Goal: Transaction & Acquisition: Purchase product/service

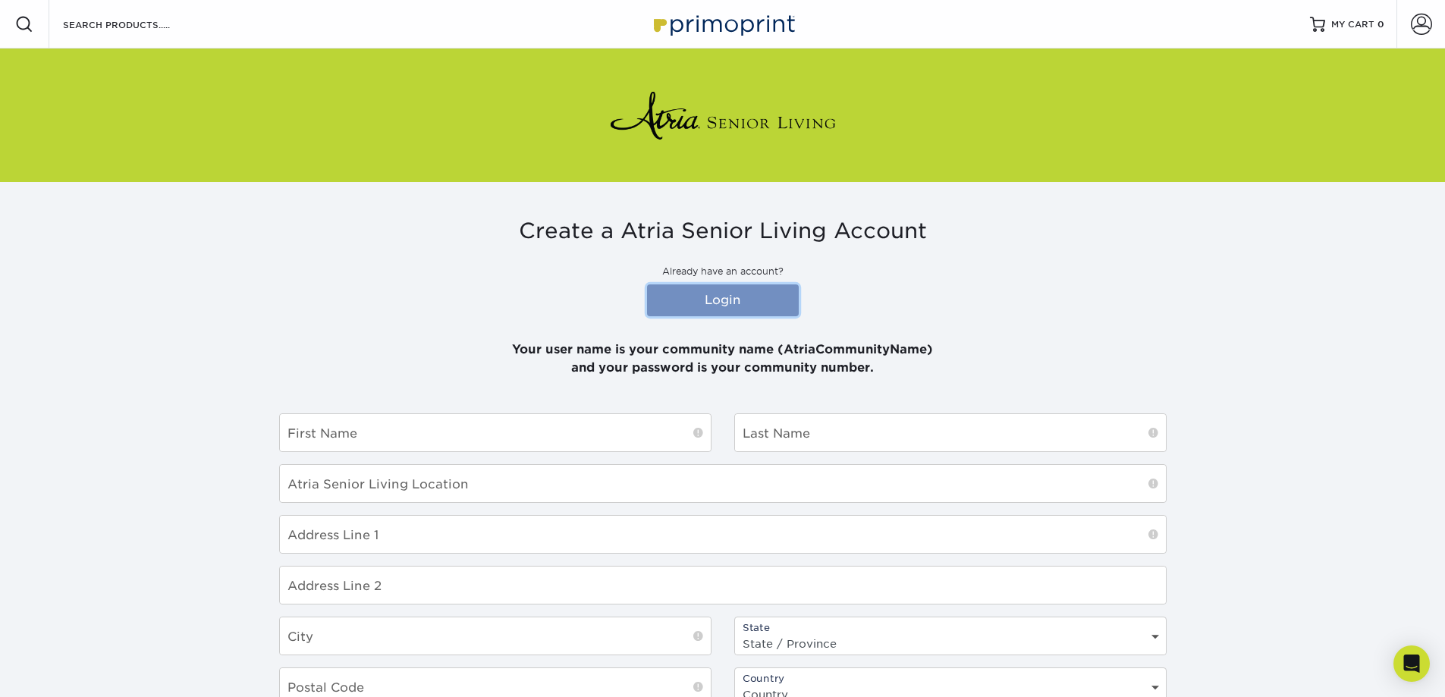
click at [722, 309] on link "Login" at bounding box center [723, 300] width 152 height 32
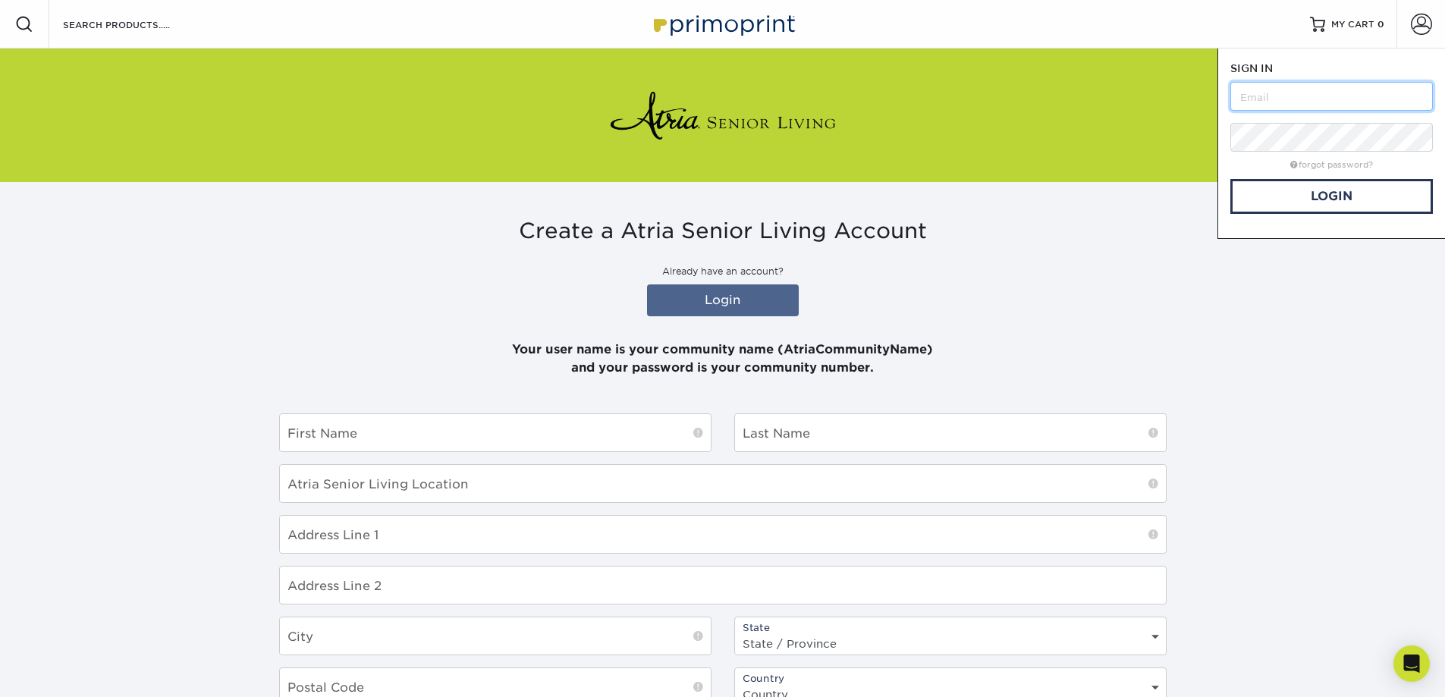
click at [1257, 109] on input "text" at bounding box center [1331, 96] width 203 height 29
type input "Atriaparkofannarbor"
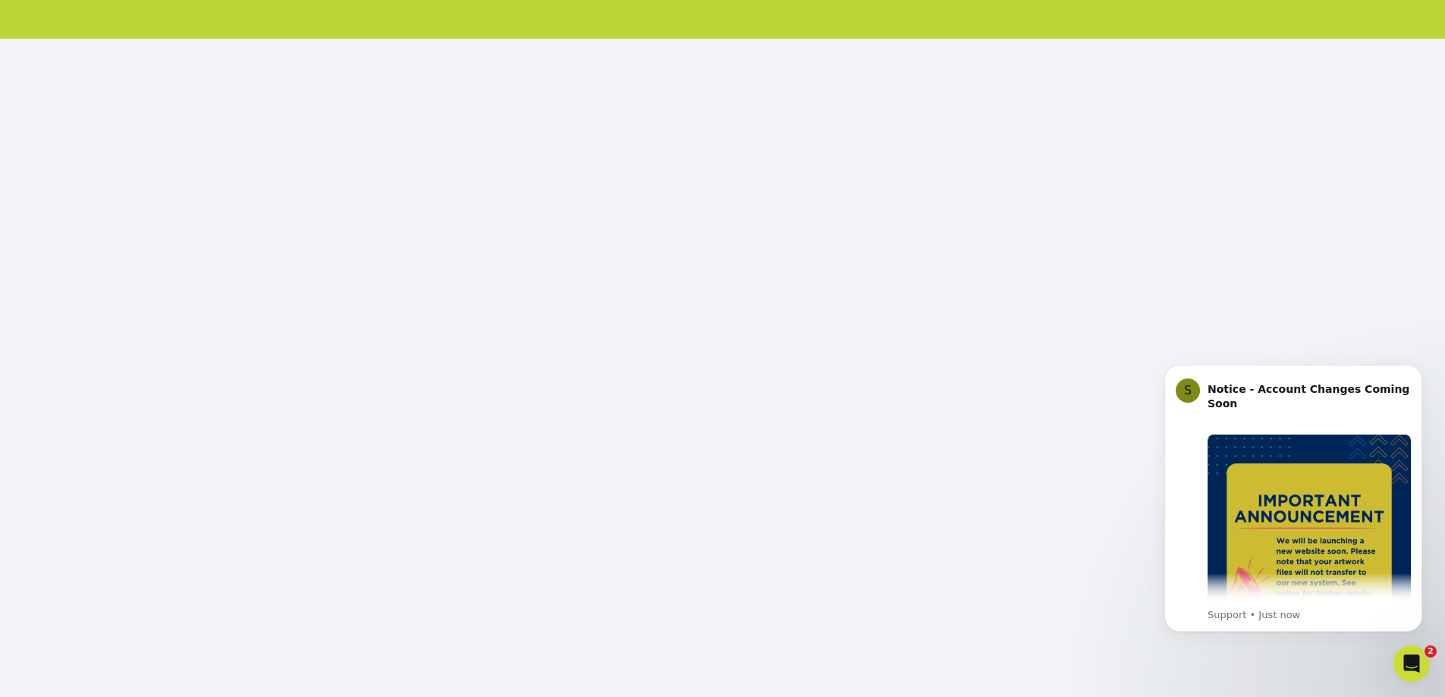
scroll to position [159, 0]
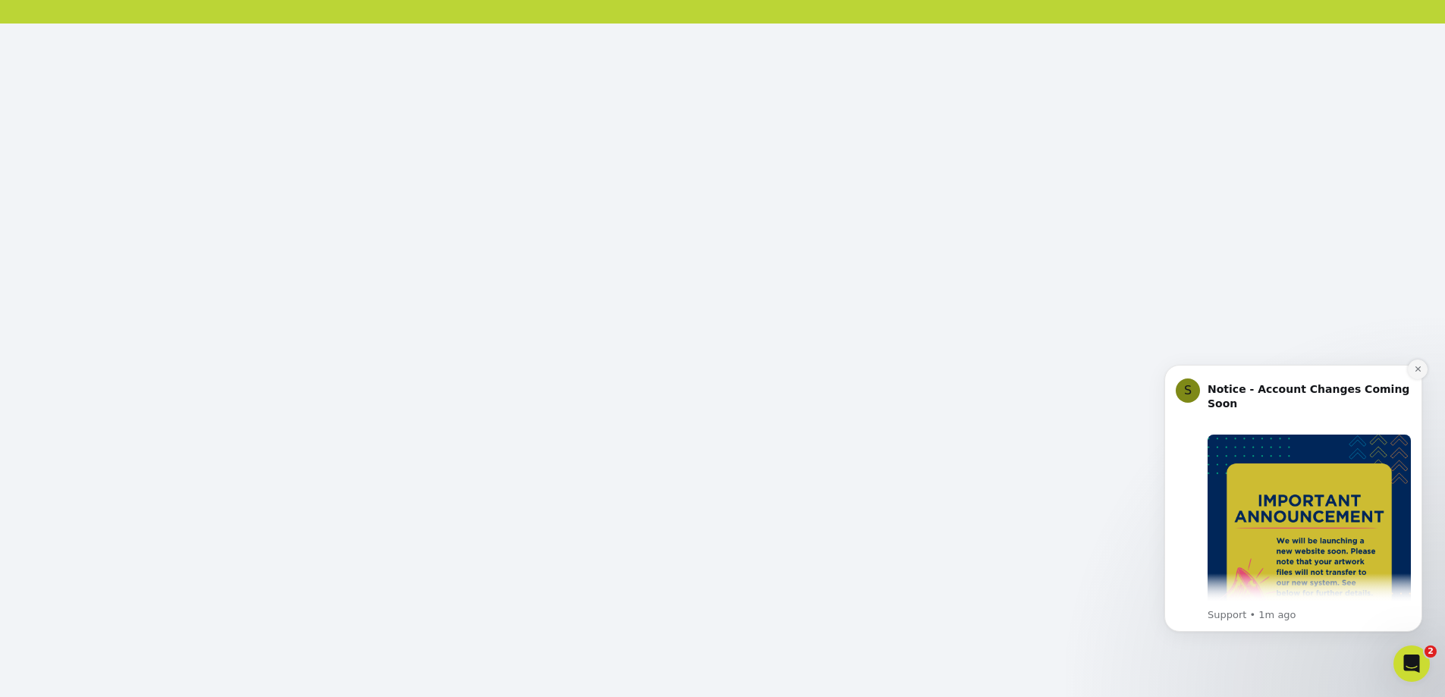
click at [1415, 367] on icon "Dismiss notification" at bounding box center [1418, 369] width 8 height 8
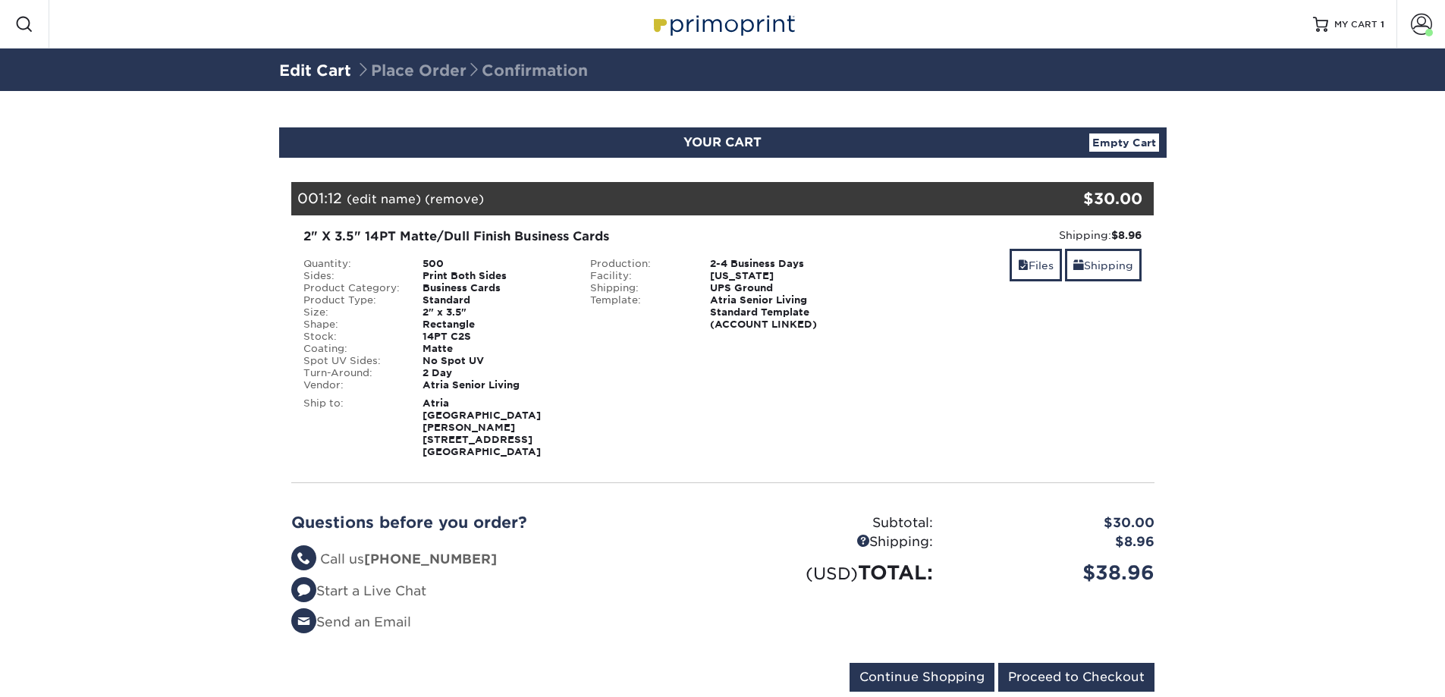
scroll to position [25, 0]
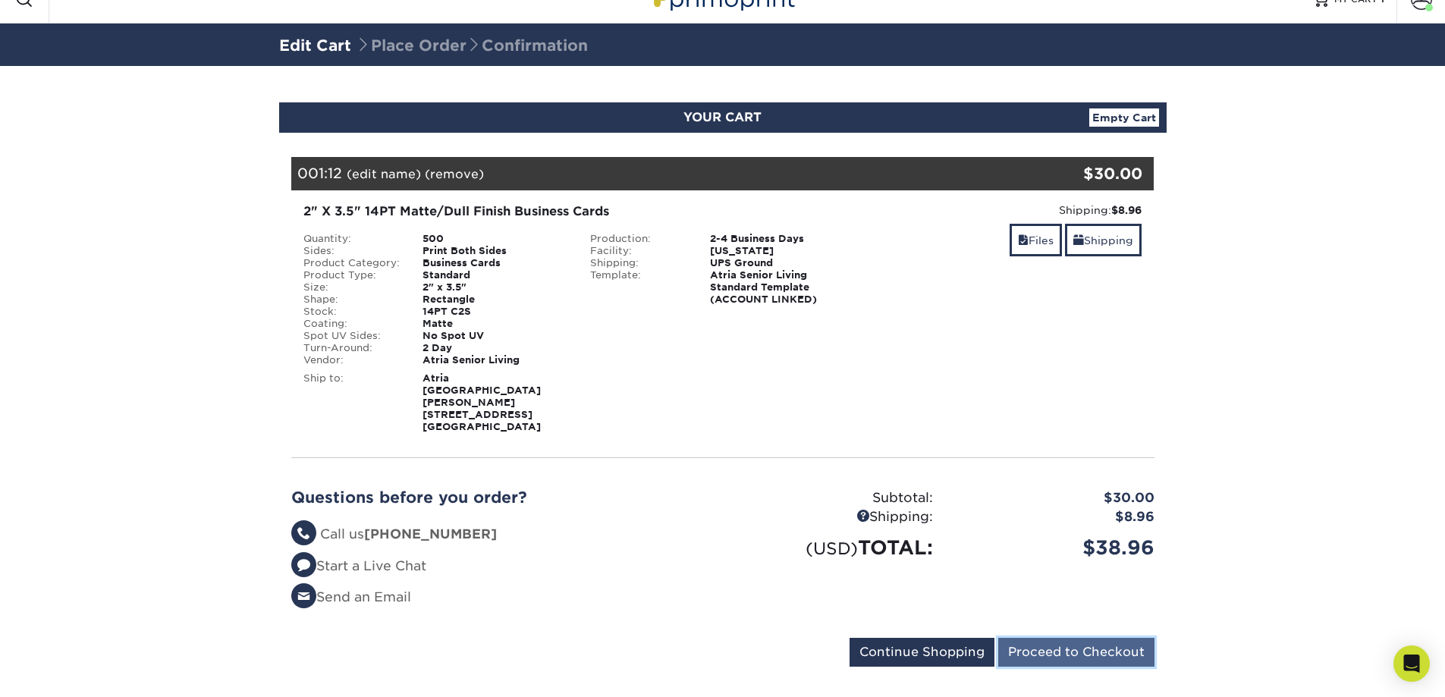
click at [1075, 638] on input "Proceed to Checkout" at bounding box center [1076, 652] width 156 height 29
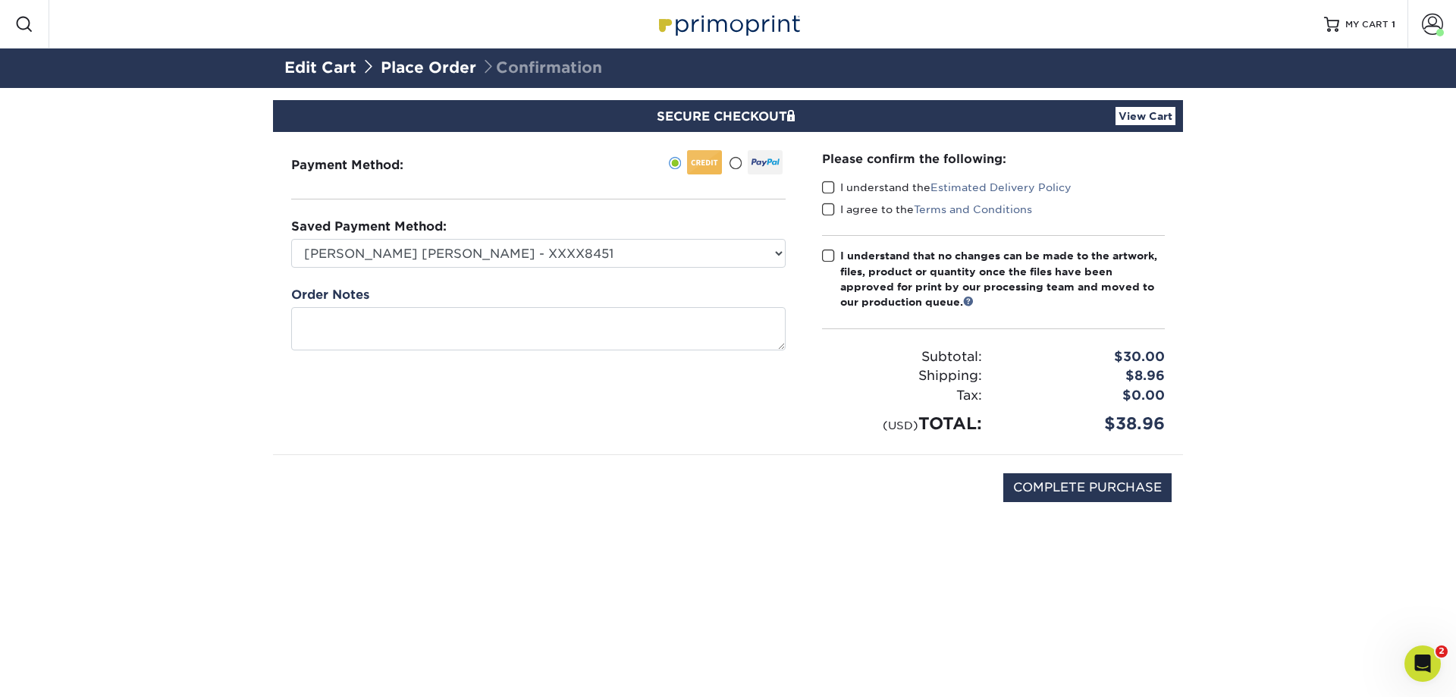
click at [828, 191] on span at bounding box center [828, 188] width 13 height 14
click at [0, 0] on input "I understand the Estimated Delivery Policy" at bounding box center [0, 0] width 0 height 0
click at [830, 212] on span at bounding box center [828, 210] width 13 height 14
click at [0, 0] on input "I agree to the Terms and Conditions" at bounding box center [0, 0] width 0 height 0
click at [826, 255] on span at bounding box center [828, 256] width 13 height 14
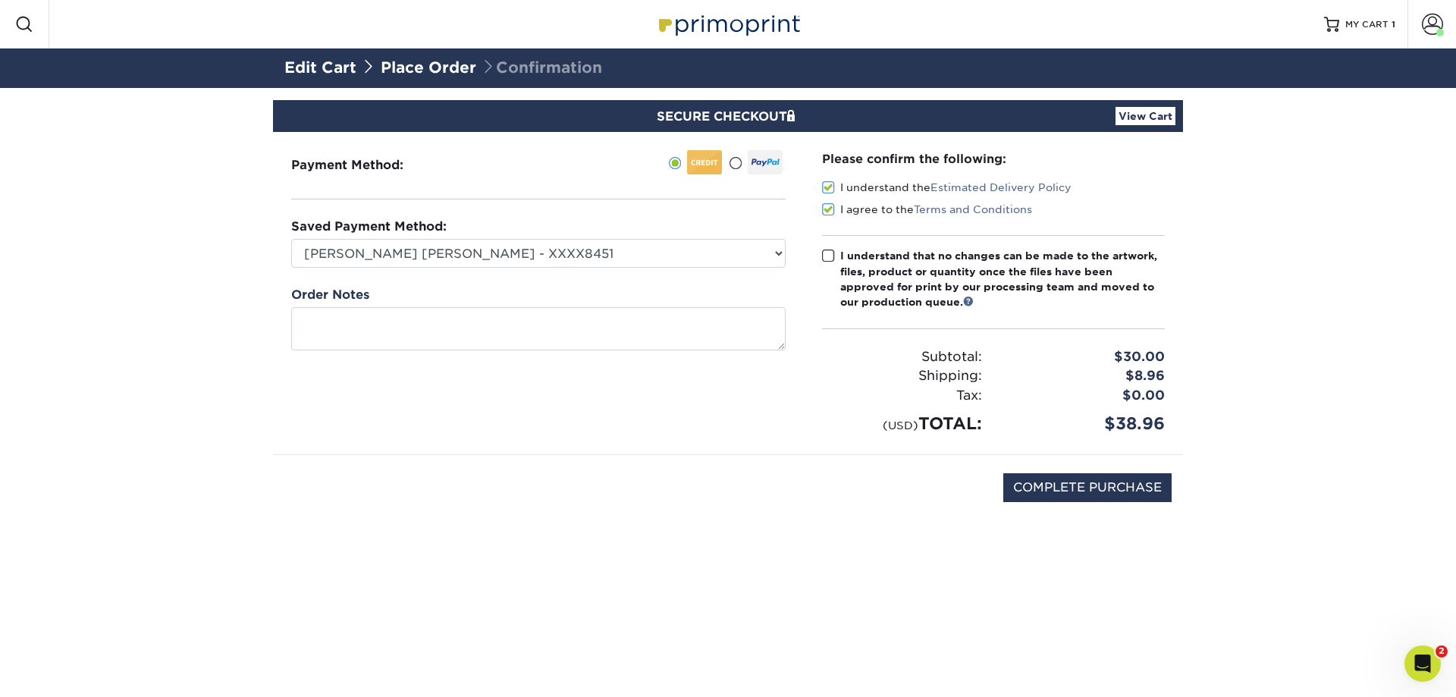
click at [0, 0] on input "I understand that no changes can be made to the artwork, files, product or quan…" at bounding box center [0, 0] width 0 height 0
click at [1117, 488] on input "COMPLETE PURCHASE" at bounding box center [1088, 487] width 168 height 29
type input "PROCESSING, PLEASE WAIT..."
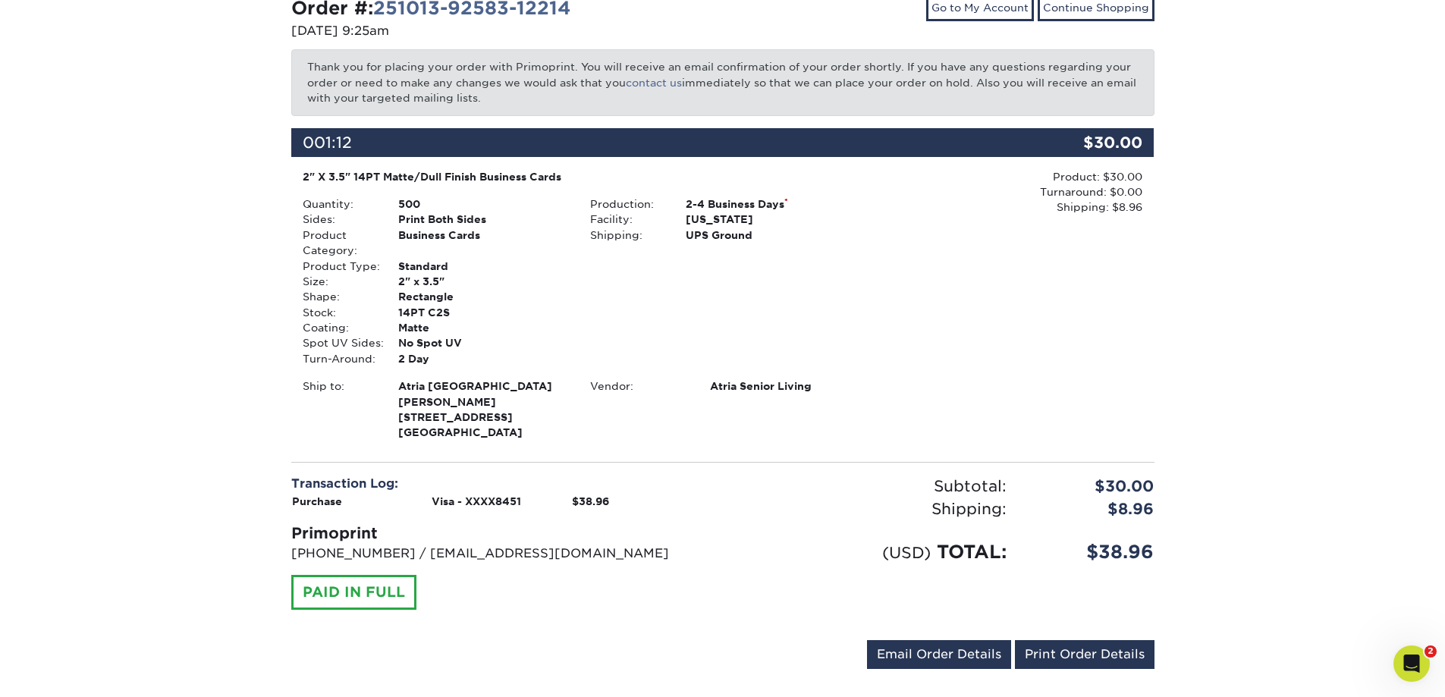
scroll to position [186, 0]
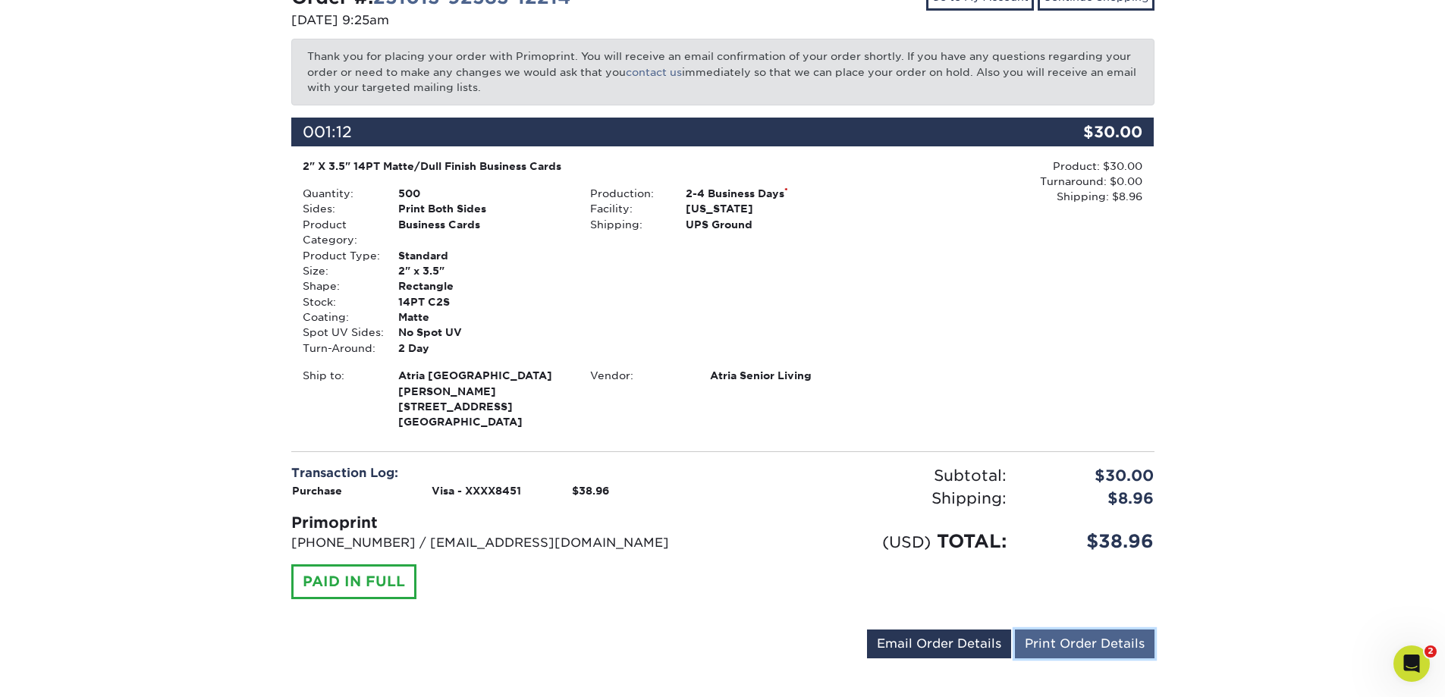
click at [1084, 630] on link "Print Order Details" at bounding box center [1085, 644] width 140 height 29
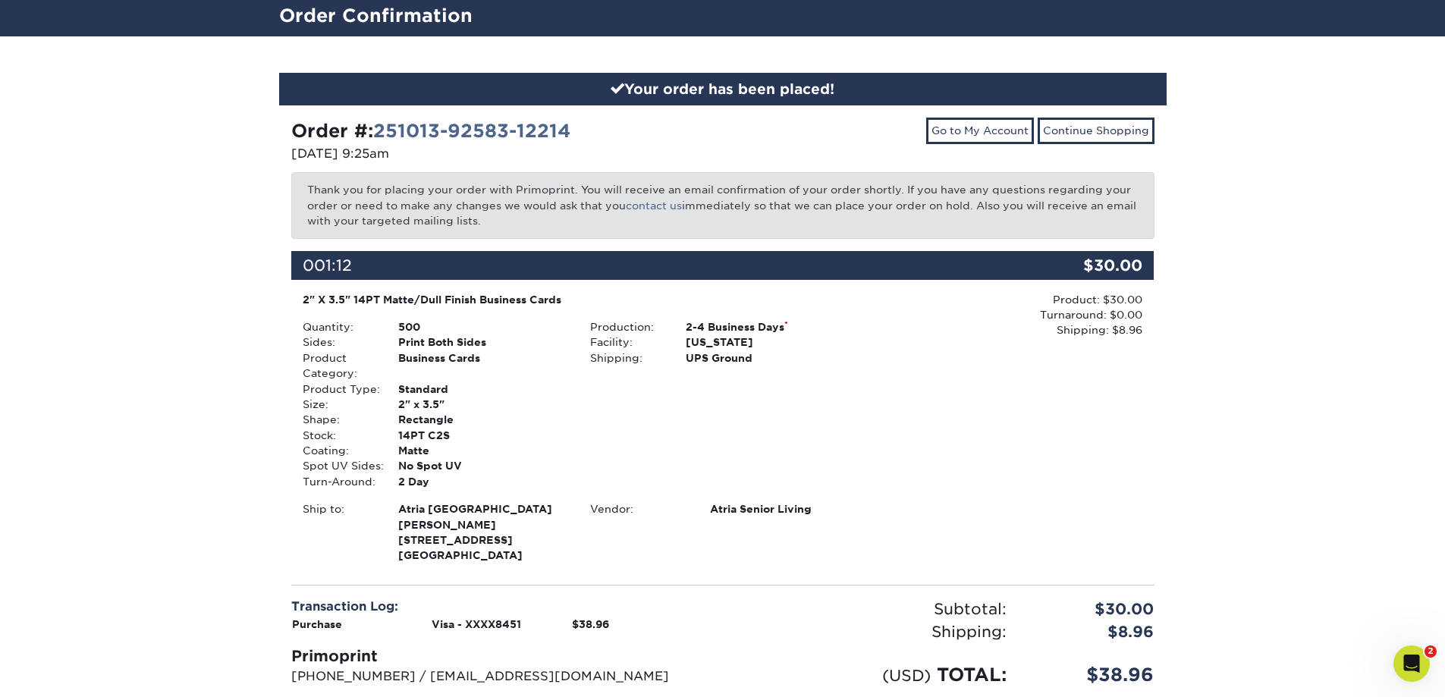
scroll to position [0, 0]
